Goal: Information Seeking & Learning: Understand process/instructions

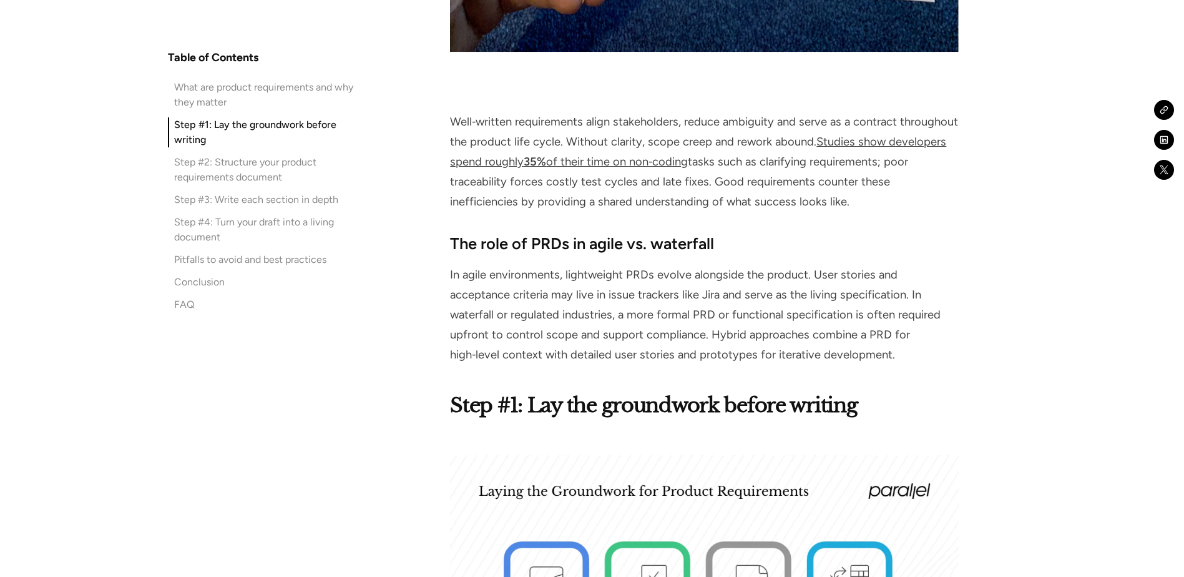
scroll to position [2121, 0]
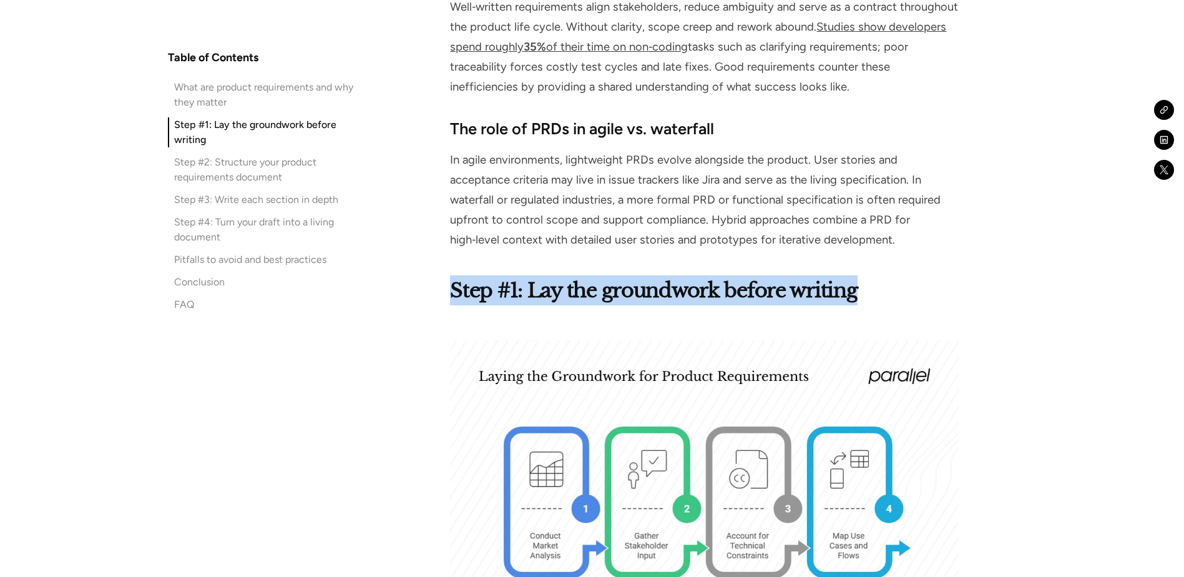
drag, startPoint x: 441, startPoint y: 292, endPoint x: 911, endPoint y: 288, distance: 469.9
copy strong "Step #1: Lay the groundwork before writing"
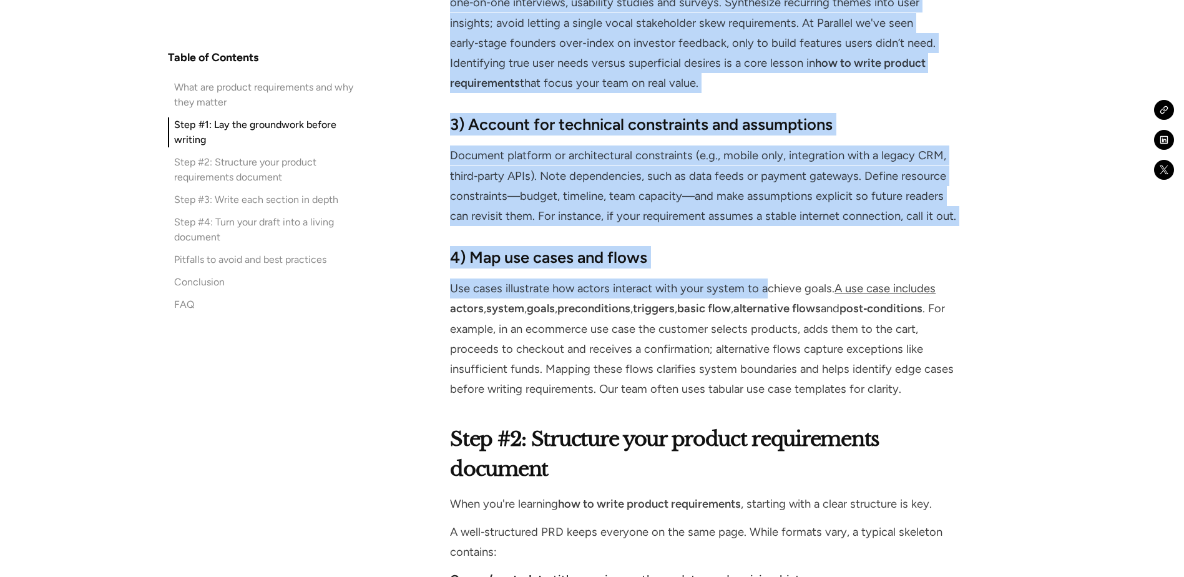
scroll to position [3182, 0]
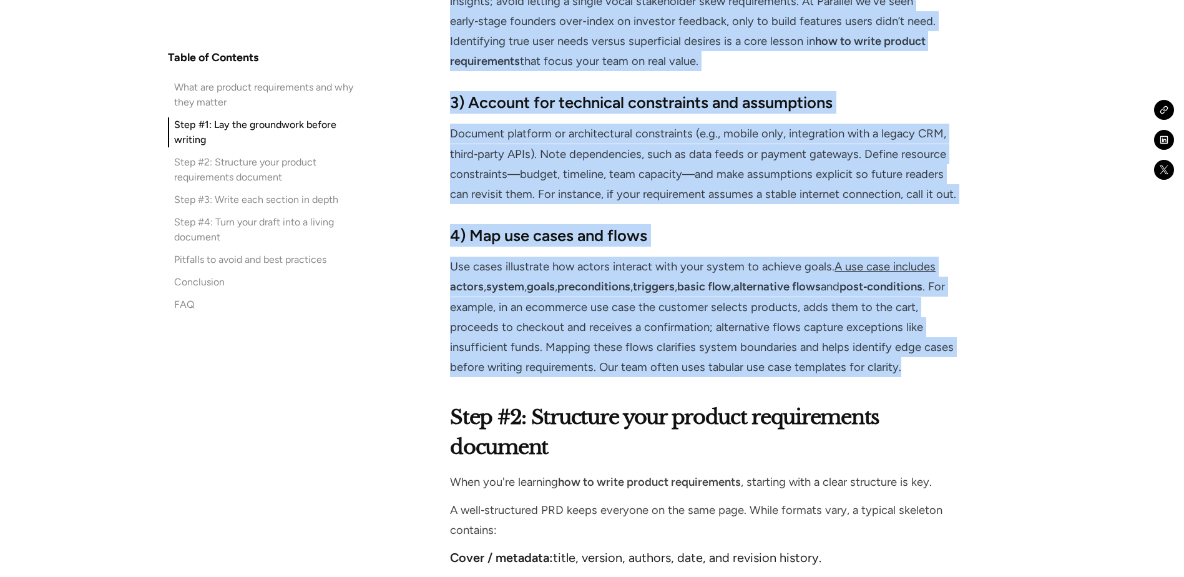
drag, startPoint x: 446, startPoint y: 197, endPoint x: 902, endPoint y: 370, distance: 487.8
copy div "4) Loremip dolors ametcons adi elitseddoe temporincidi Utlabo etdoloremagn aliq…"
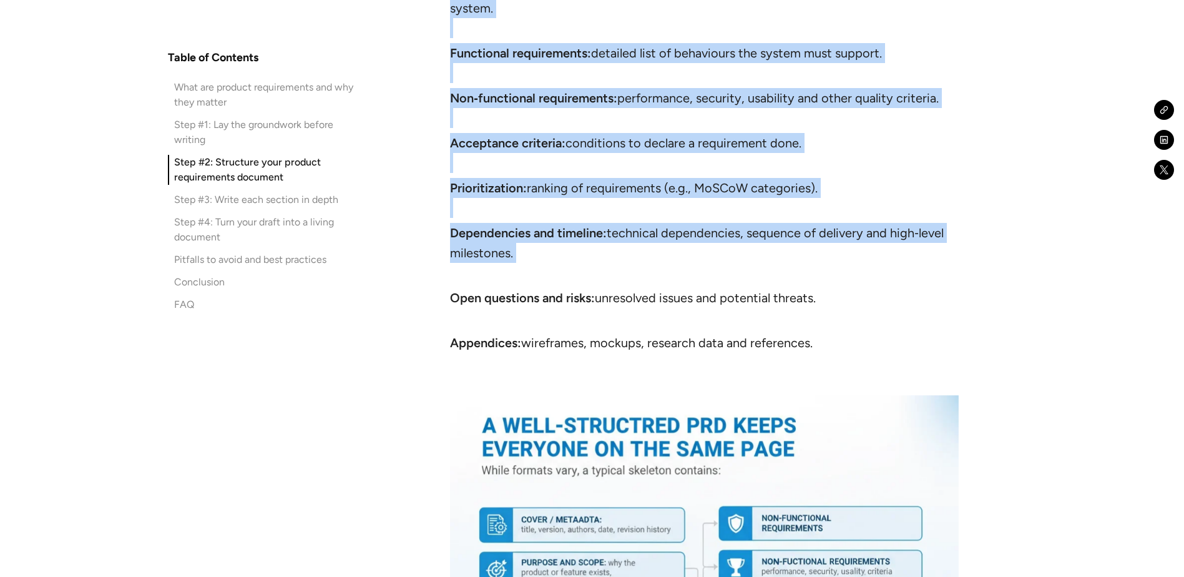
scroll to position [3993, 0]
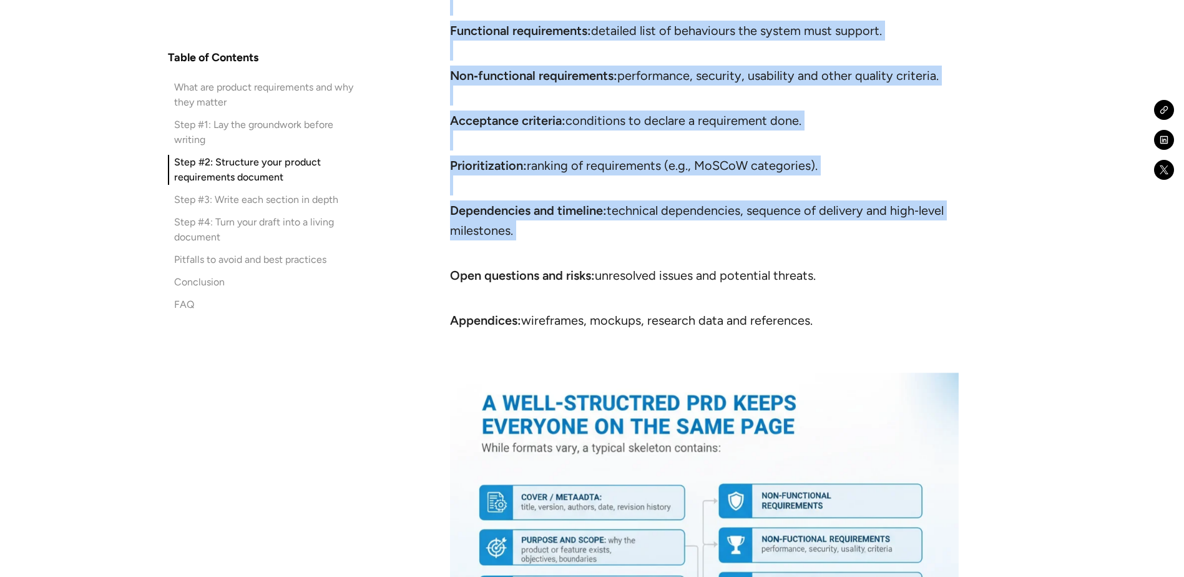
drag, startPoint x: 453, startPoint y: 284, endPoint x: 831, endPoint y: 313, distance: 379.2
click at [831, 313] on div "Step #2: Structure your product requirements document When you're learning how …" at bounding box center [704, 350] width 508 height 1518
copy div "Lore #9: Ipsumdolo sita consect adipiscingel seddoeiu Temp inc'ut laboreet dol …"
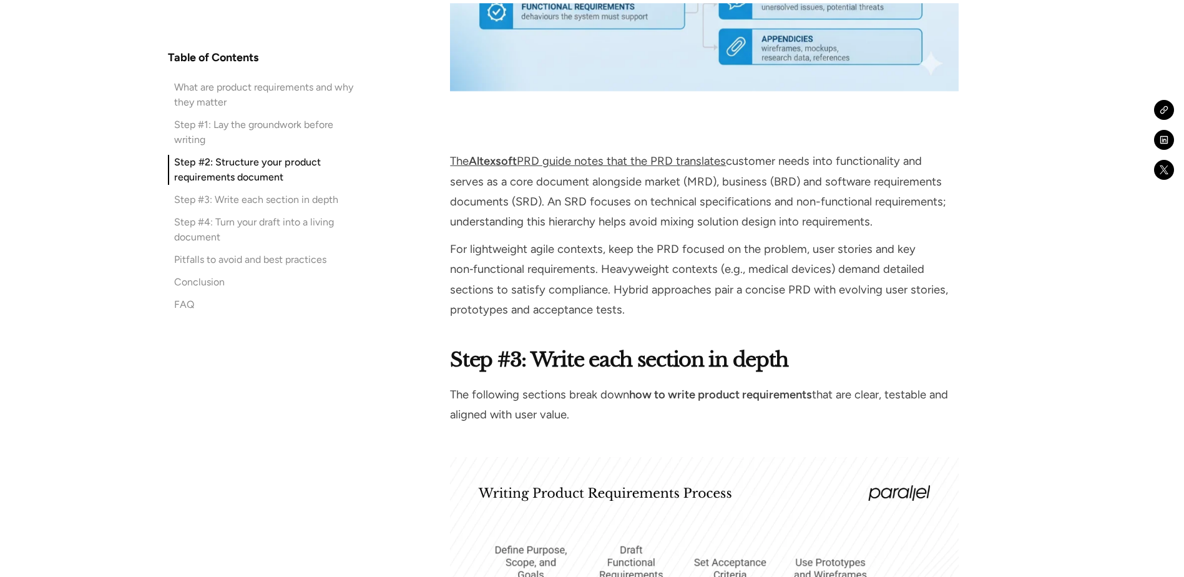
scroll to position [4804, 0]
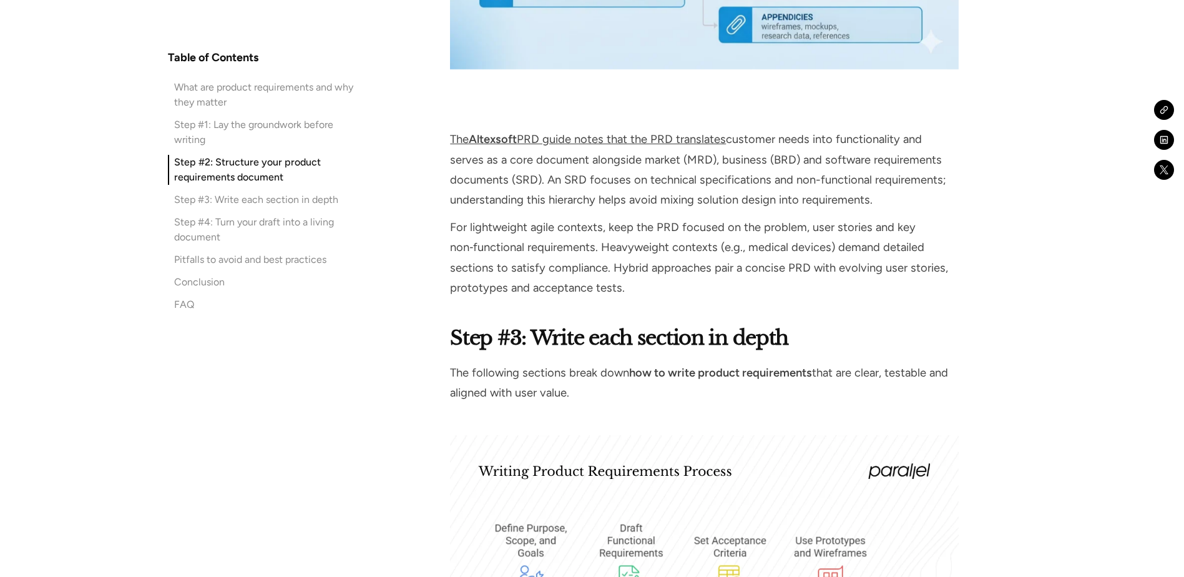
drag, startPoint x: 450, startPoint y: 326, endPoint x: 642, endPoint y: 391, distance: 202.0
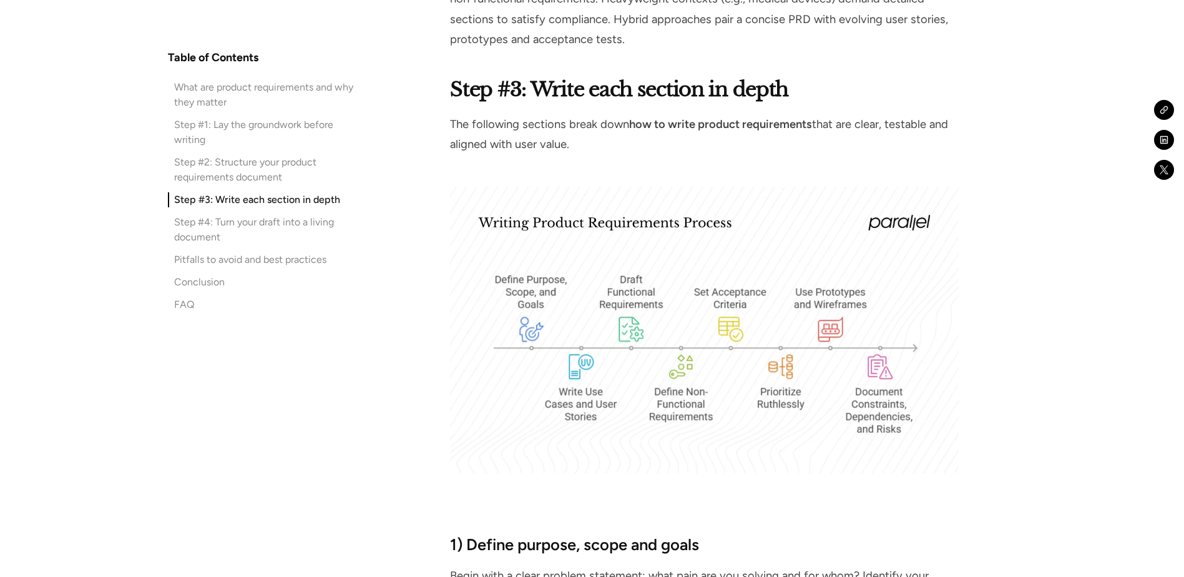
scroll to position [5054, 0]
copy div "Step #3: Write each section in depth The following sections break down how to w…"
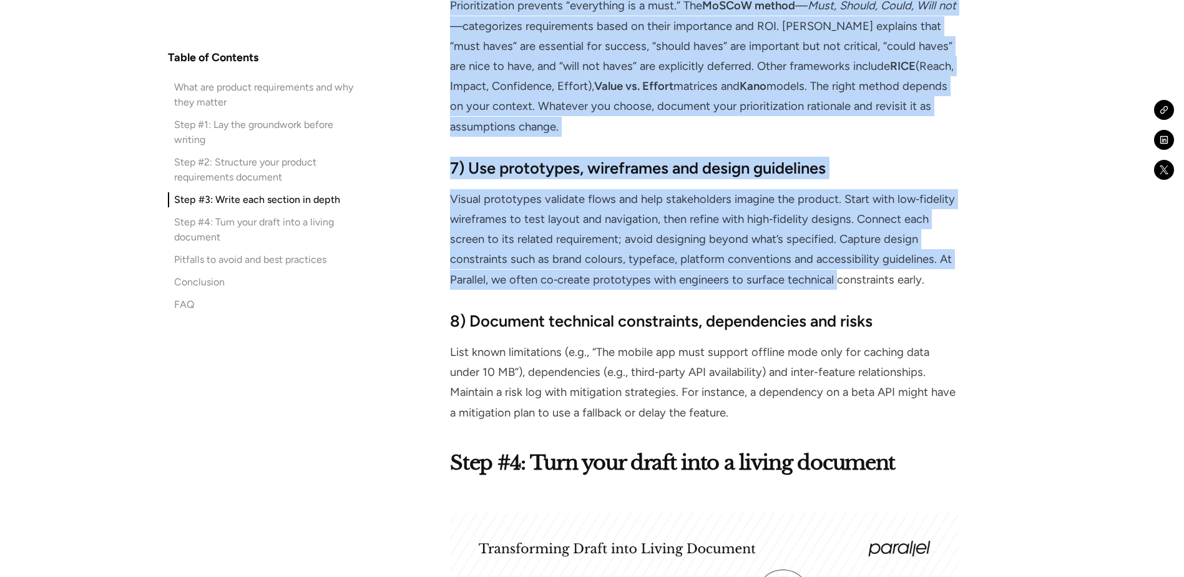
scroll to position [7051, 0]
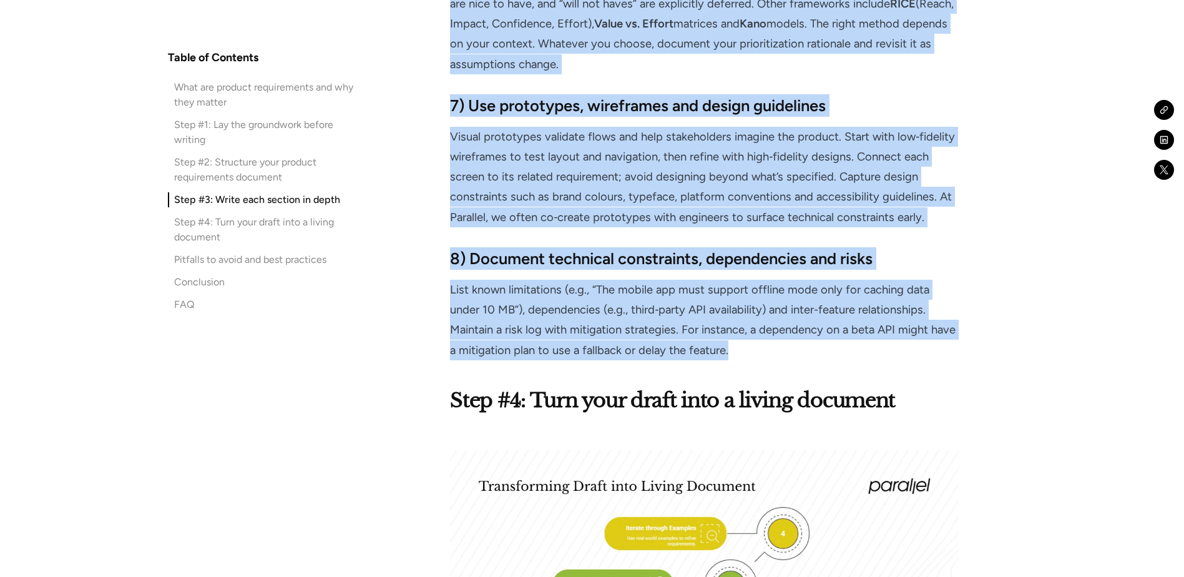
drag, startPoint x: 454, startPoint y: 221, endPoint x: 905, endPoint y: 349, distance: 468.9
copy div "3) Loremi dolorsi, ametc adi elits Doeiu temp i utlab etdolor magnaaliq: enim a…"
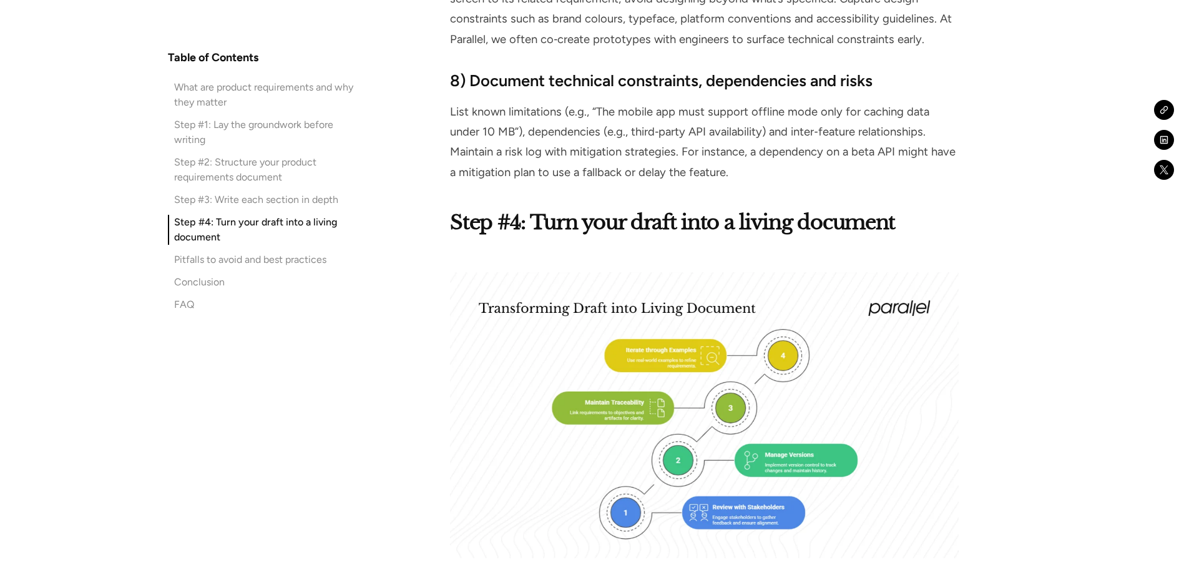
scroll to position [7238, 0]
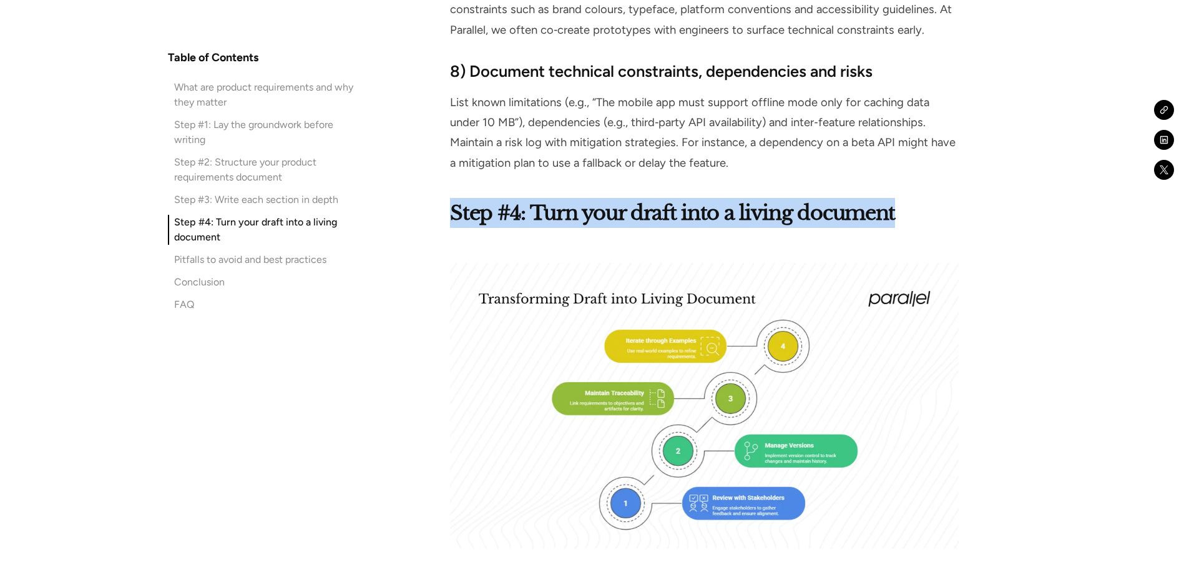
drag, startPoint x: 454, startPoint y: 207, endPoint x: 975, endPoint y: 205, distance: 521.0
copy strong "Step #4: Turn your draft into a living document"
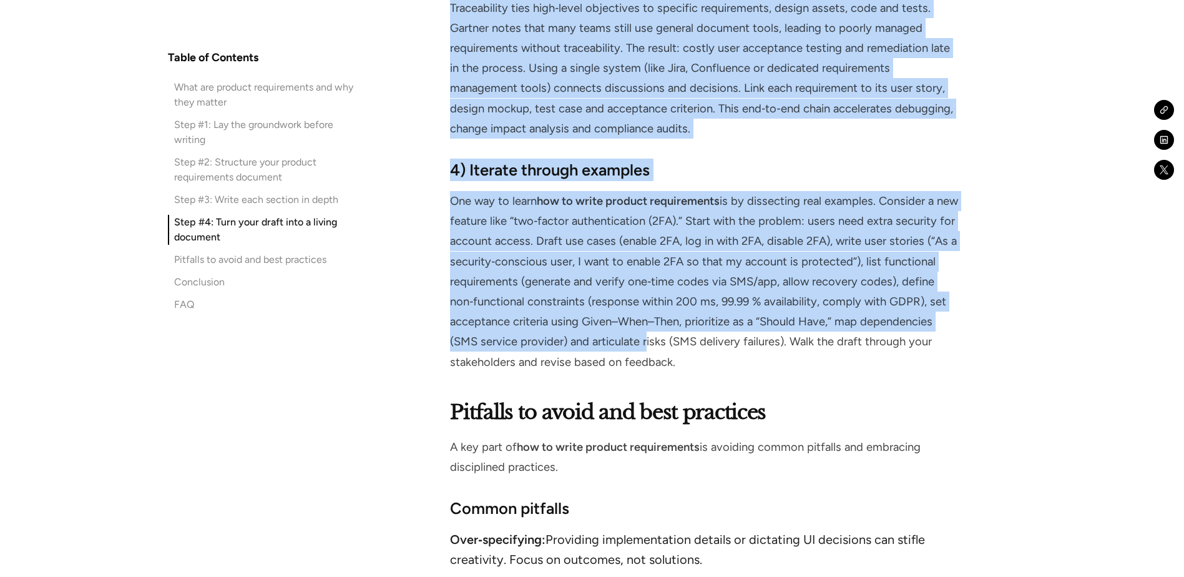
scroll to position [8174, 0]
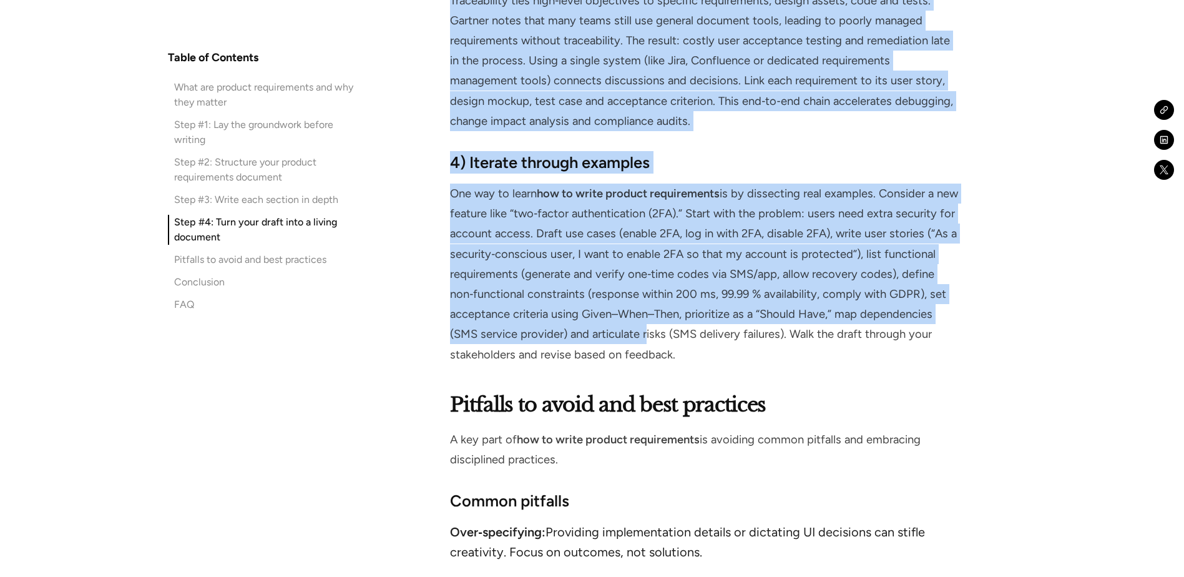
drag, startPoint x: 439, startPoint y: 363, endPoint x: 778, endPoint y: 362, distance: 339.4
copy div "9) Loremi dolo sitametconse Adipisci elitseddoeiu temp incidi, utlaboreetd, mag…"
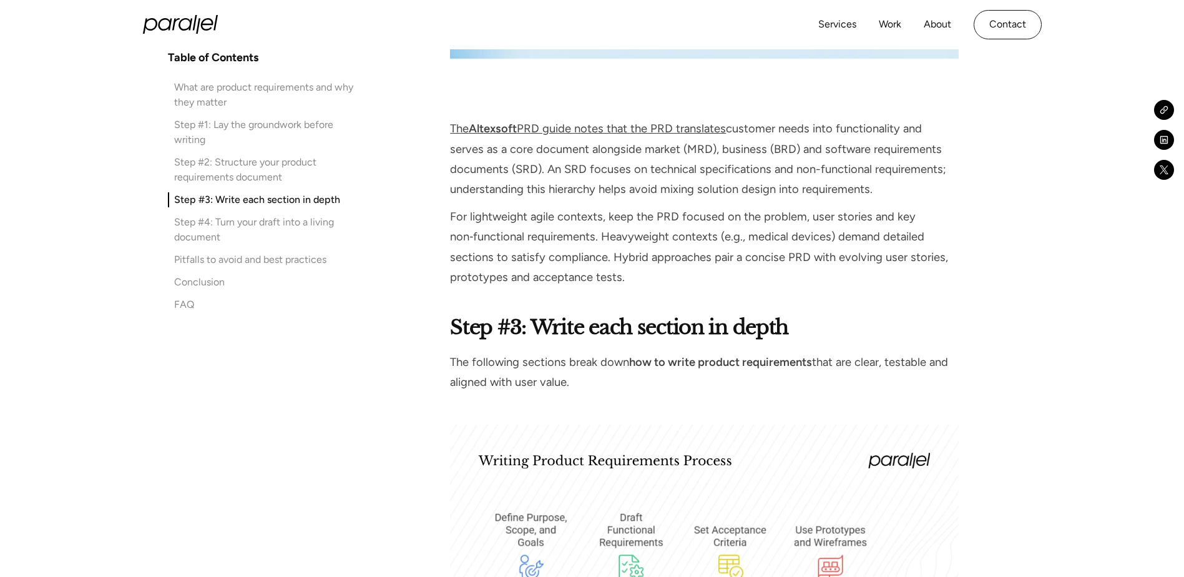
scroll to position [4804, 0]
